Goal: Information Seeking & Learning: Learn about a topic

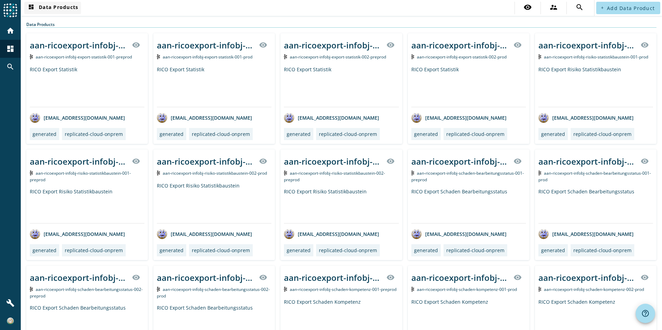
click at [62, 11] on span "dashboard Data Products" at bounding box center [52, 8] width 51 height 8
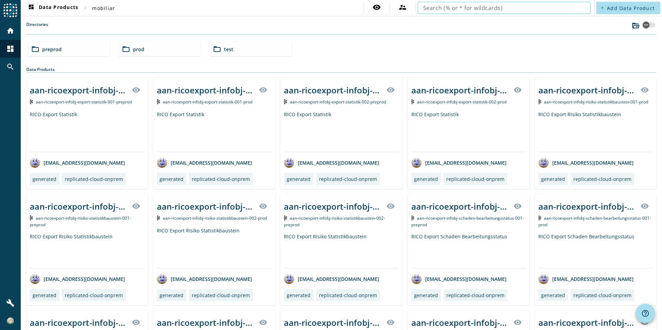
click at [516, 9] on input "text" at bounding box center [504, 8] width 162 height 8
type input "mcm-masseneingang-process-claimdocument-received"
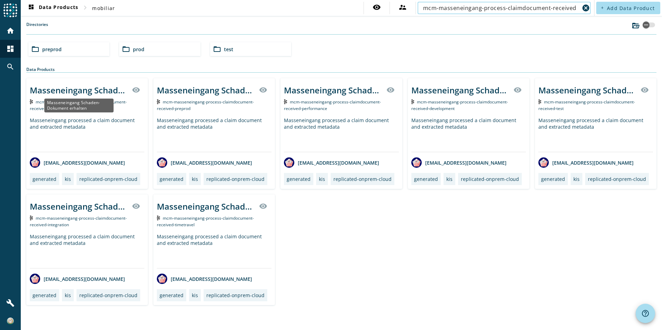
click at [85, 88] on div "Masseneingang Schaden-Dokument erhalten" at bounding box center [79, 90] width 98 height 11
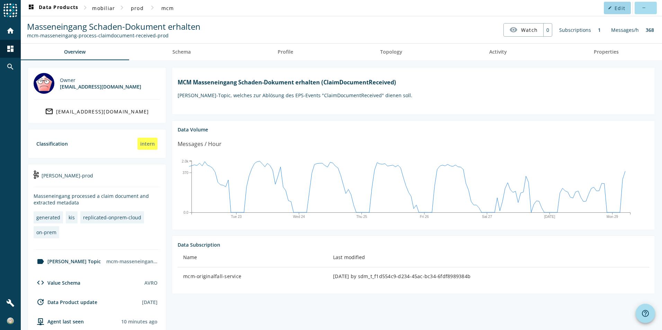
click at [608, 7] on mat-icon "edit" at bounding box center [610, 8] width 4 height 4
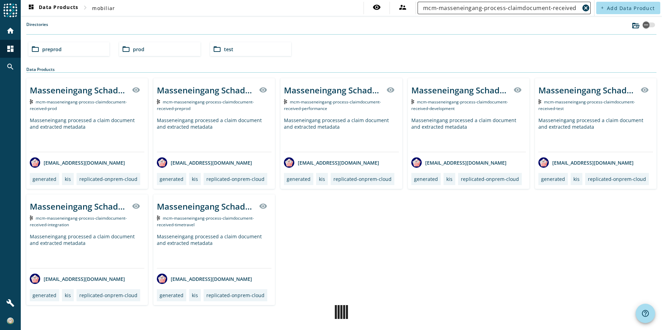
click at [527, 5] on input "mcm-masseneingang-process-claimdocument-received" at bounding box center [501, 8] width 157 height 8
paste input "dokumenteneingang-leistung-leben"
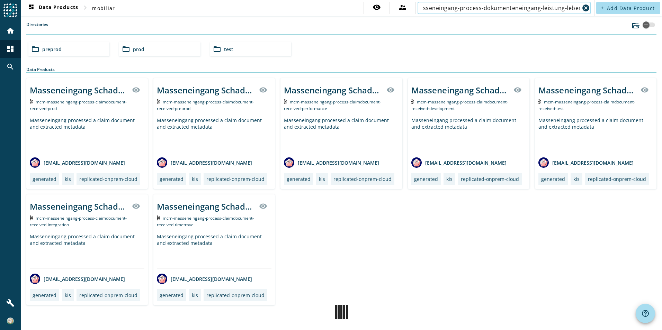
type input "mcm-masseneingang-process-dokumenteneingang-leistung-leben"
click at [433, 9] on input "mcm-masseneingang-process-dokumenteneingang-leistung-leben" at bounding box center [501, 8] width 157 height 8
drag, startPoint x: 461, startPoint y: 7, endPoint x: 414, endPoint y: 7, distance: 46.8
click at [414, 7] on div "visibility supervisor_account mcm-masseneingang-process-dokumenteneingang-leist…" at bounding box center [478, 8] width 229 height 12
click at [494, 7] on input "mcm-masseneingang-process-dokumenteneingang-leistung-leben" at bounding box center [501, 8] width 157 height 8
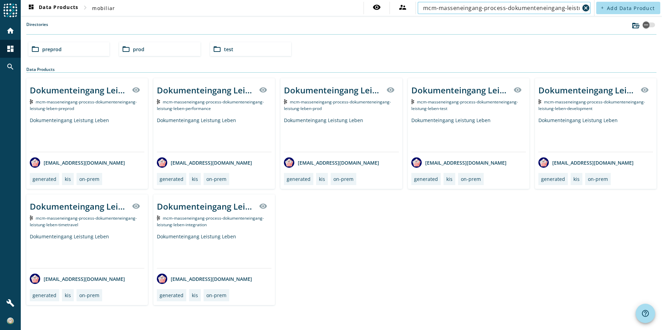
scroll to position [0, 24]
drag, startPoint x: 535, startPoint y: 7, endPoint x: 589, endPoint y: 7, distance: 54.0
click at [589, 7] on div "mcm-masseneingang-process-dokumenteneingang-leistung-leben cancel" at bounding box center [507, 8] width 168 height 12
click at [338, 94] on div "Dokumenteingang Leistung Leben" at bounding box center [333, 90] width 98 height 11
